Goal: Obtain resource: Download file/media

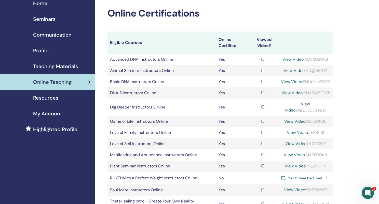
click at [53, 68] on span "Teaching Materials" at bounding box center [55, 67] width 45 height 8
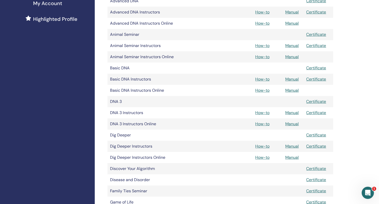
scroll to position [132, 0]
click at [259, 123] on link "How-to" at bounding box center [262, 123] width 14 height 5
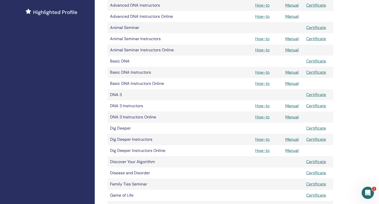
scroll to position [142, 0]
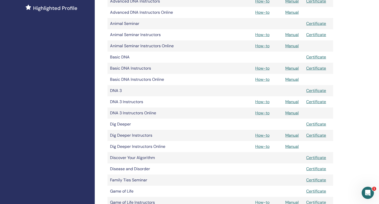
click at [294, 113] on link "Manual" at bounding box center [291, 113] width 13 height 5
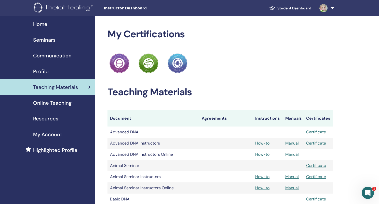
scroll to position [0, 0]
click at [57, 120] on span "Resources" at bounding box center [45, 119] width 25 height 8
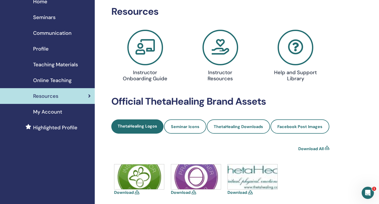
scroll to position [22, 0]
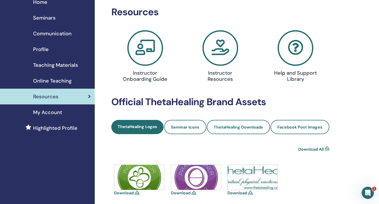
click at [291, 52] on icon at bounding box center [296, 48] width 36 height 36
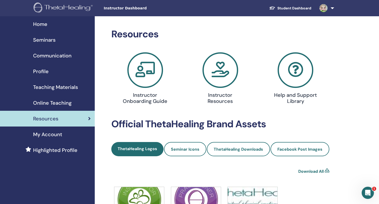
scroll to position [0, 0]
click at [49, 87] on span "Teaching Materials" at bounding box center [55, 88] width 45 height 8
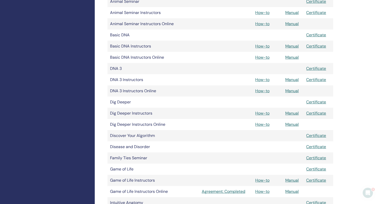
scroll to position [166, 0]
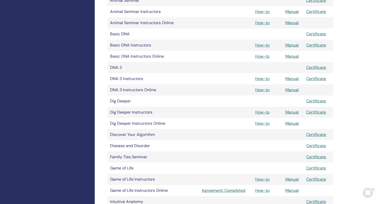
click at [120, 68] on td "DNA 3" at bounding box center [153, 67] width 92 height 11
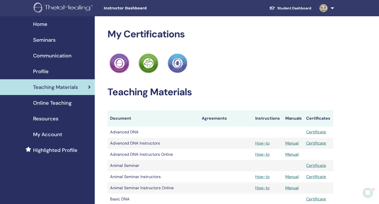
scroll to position [0, 0]
